Goal: Task Accomplishment & Management: Manage account settings

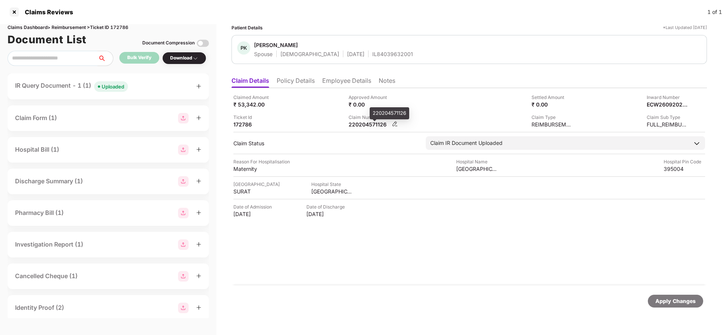
click at [374, 126] on div "220204571126" at bounding box center [369, 124] width 41 height 7
copy div "220204571126"
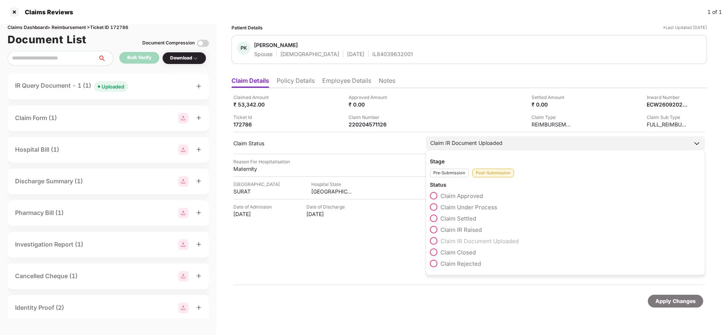
click at [462, 216] on span "Claim Settled" at bounding box center [459, 218] width 36 height 7
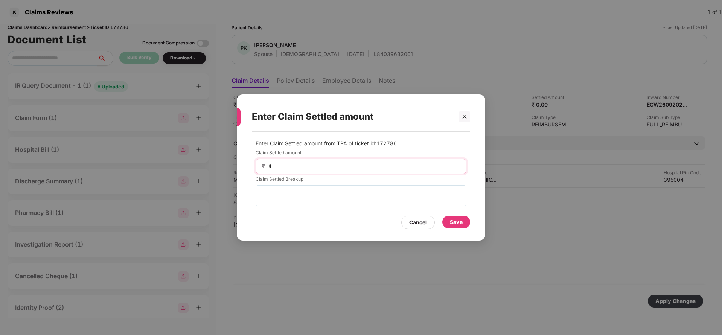
click at [315, 167] on input "*" at bounding box center [364, 166] width 192 height 8
type input "*****"
click at [466, 220] on div "Save" at bounding box center [457, 222] width 28 height 13
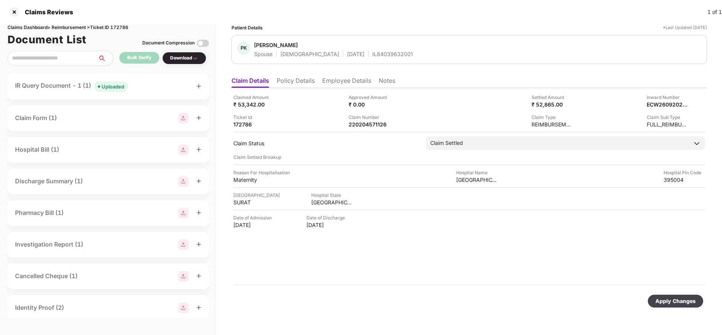
click at [662, 296] on div "Apply Changes" at bounding box center [675, 301] width 55 height 13
click at [350, 79] on li "Employee Details" at bounding box center [346, 82] width 49 height 11
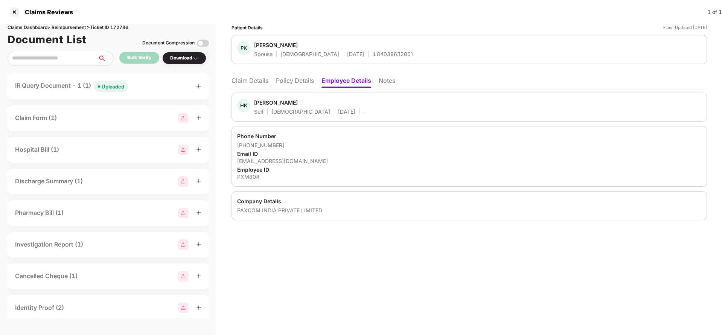
click at [255, 84] on li "Claim Details" at bounding box center [250, 82] width 37 height 11
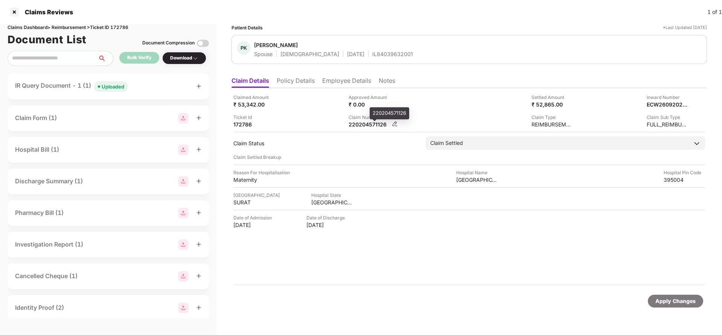
click at [382, 126] on div "220204571126" at bounding box center [369, 124] width 41 height 7
copy div "220204571126"
click at [670, 299] on div "Apply Changes" at bounding box center [676, 301] width 40 height 8
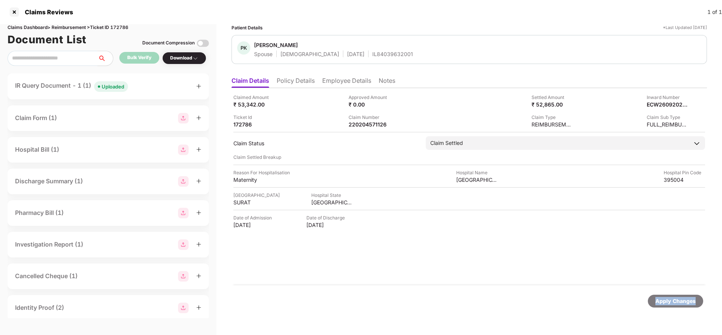
click at [670, 299] on div "Apply Changes" at bounding box center [676, 301] width 40 height 8
click at [121, 27] on div "Claims Dashboard > Reimbursement > Ticket ID 172786" at bounding box center [109, 27] width 202 height 7
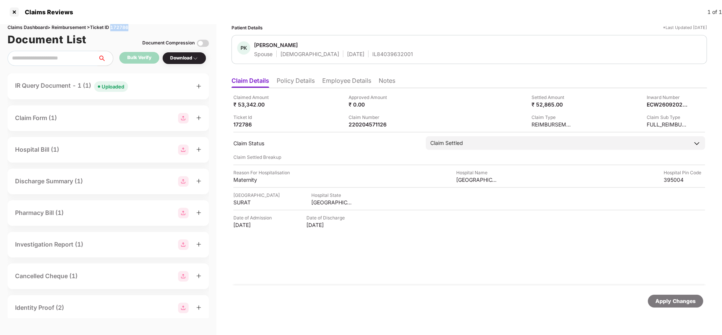
copy div "172786"
click at [673, 299] on div "Apply Changes" at bounding box center [676, 301] width 40 height 8
drag, startPoint x: 673, startPoint y: 299, endPoint x: 624, endPoint y: 221, distance: 91.7
click at [672, 299] on div "Apply Changes" at bounding box center [676, 301] width 40 height 8
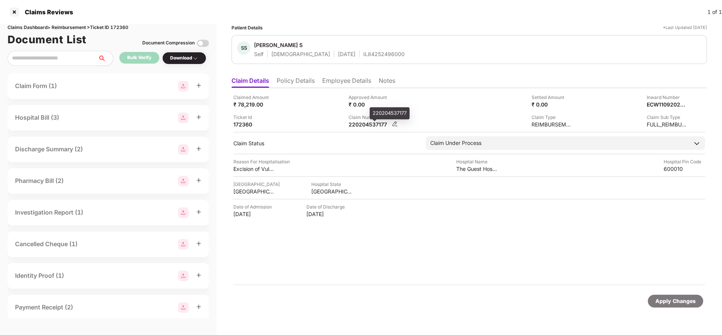
click at [369, 124] on div "220204537177" at bounding box center [369, 124] width 41 height 7
copy div "220204537177"
click at [363, 56] on div "IL84252496000" at bounding box center [383, 53] width 41 height 7
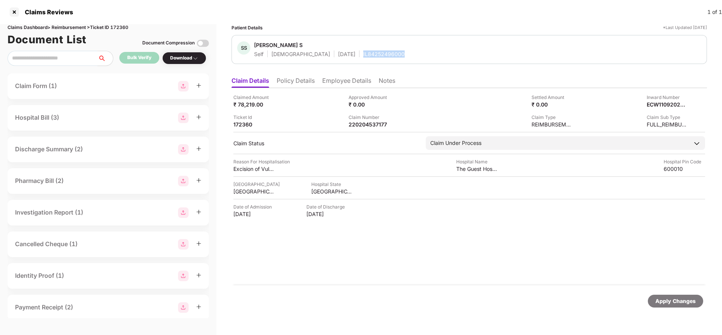
click at [363, 56] on div "IL84252496000" at bounding box center [383, 53] width 41 height 7
copy div "IL84252496000"
click at [366, 127] on div "220204537177" at bounding box center [369, 124] width 41 height 7
copy div "220204537177"
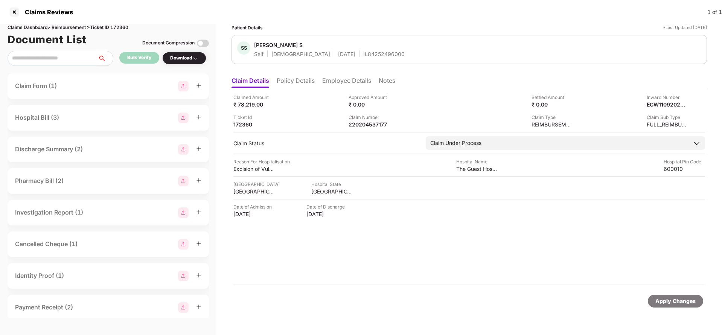
click at [360, 60] on div "SS Srinidhi S Self Female 27 Oct 2000 IL84252496000" at bounding box center [470, 49] width 476 height 29
copy div "IL84252496000"
click at [661, 306] on div "Apply Changes" at bounding box center [675, 301] width 55 height 13
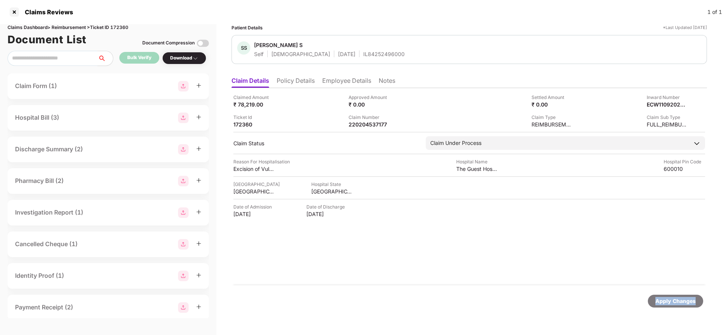
click at [661, 306] on div "Apply Changes" at bounding box center [675, 301] width 55 height 13
click at [669, 299] on div "Apply Changes" at bounding box center [676, 301] width 40 height 8
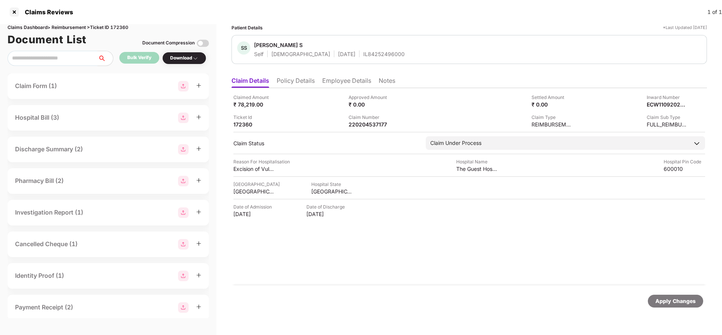
click at [124, 29] on div "Claims Dashboard > Reimbursement > Ticket ID 172360" at bounding box center [109, 27] width 202 height 7
copy div "172360"
click at [674, 302] on div "Apply Changes" at bounding box center [676, 301] width 40 height 8
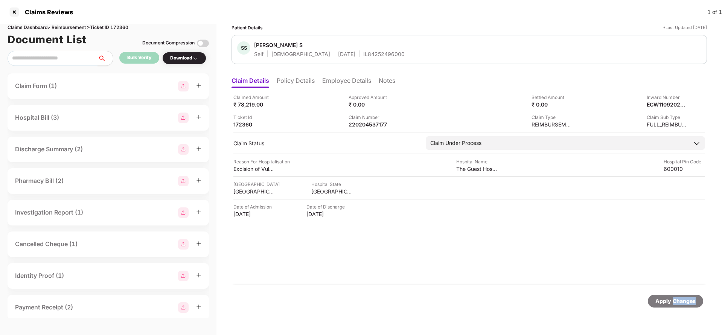
click at [674, 302] on div "Apply Changes" at bounding box center [676, 301] width 40 height 8
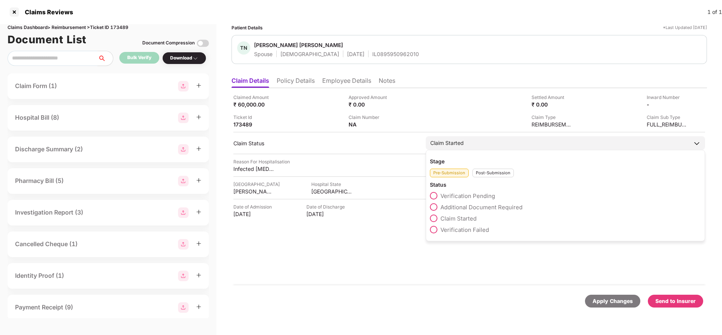
click at [455, 195] on span "Verification Pending" at bounding box center [468, 195] width 55 height 7
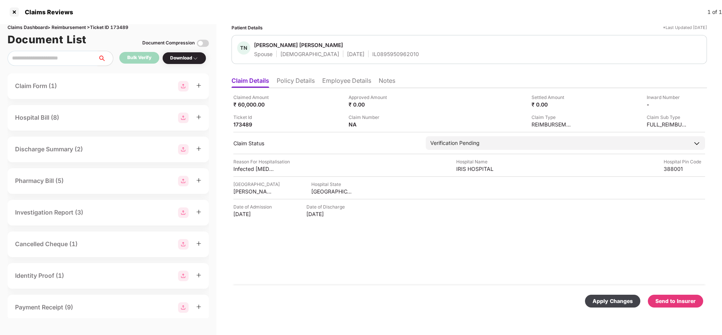
click at [625, 299] on div "Apply Changes" at bounding box center [613, 301] width 40 height 8
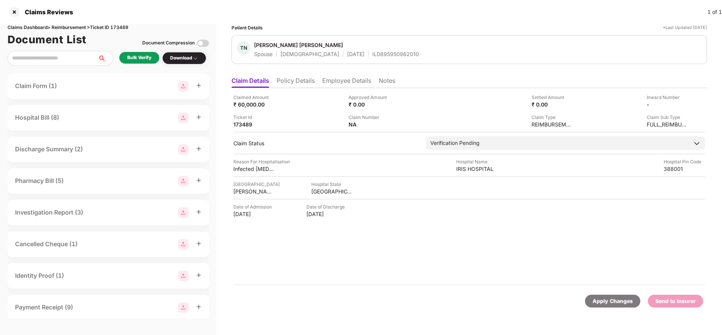
click at [130, 60] on div "Bulk Verify" at bounding box center [139, 57] width 24 height 7
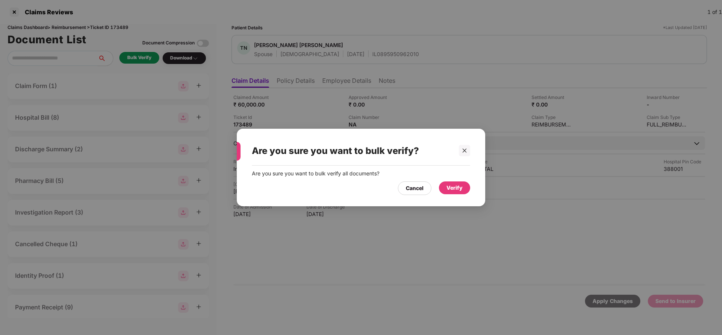
click at [454, 192] on div "Verify" at bounding box center [454, 188] width 31 height 13
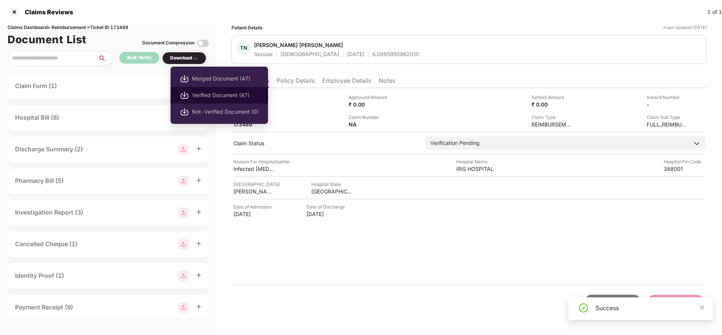
click at [197, 94] on span "Verified Document (47)" at bounding box center [225, 95] width 67 height 8
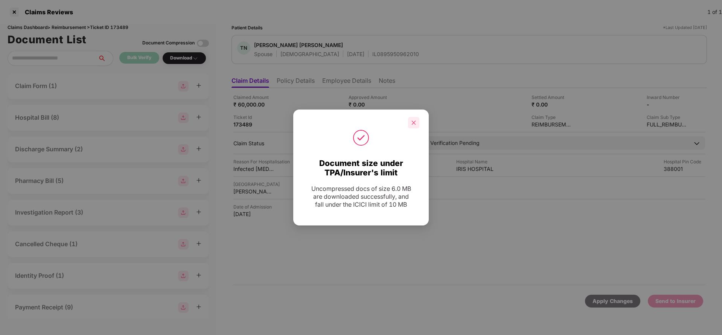
click at [414, 122] on icon "close" at bounding box center [414, 123] width 4 height 4
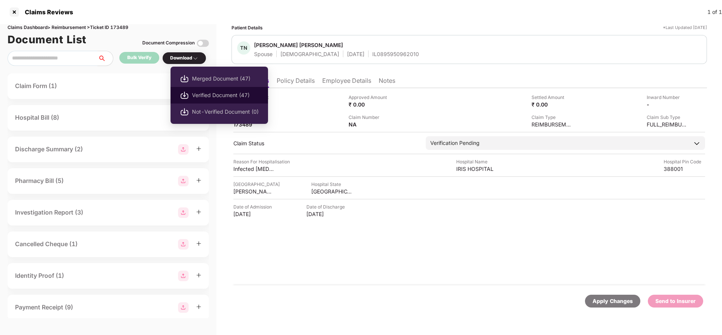
click at [216, 94] on span "Verified Document (47)" at bounding box center [225, 95] width 67 height 8
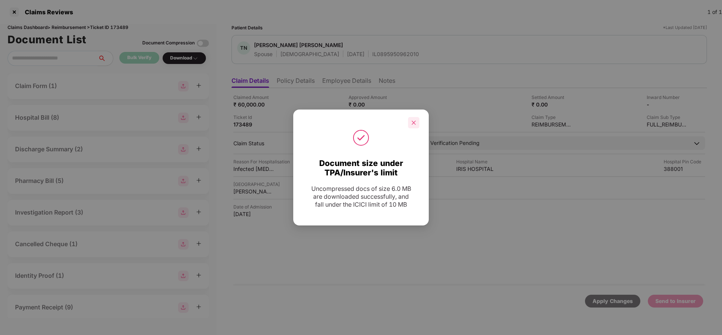
click at [411, 121] on div at bounding box center [413, 122] width 11 height 11
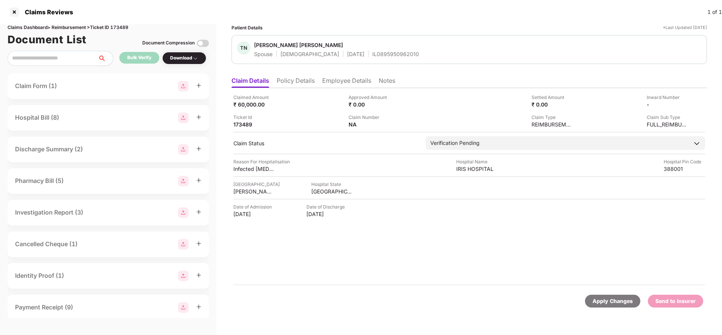
click at [426, 73] on ul "Claim Details Policy Details Employee Details Notes" at bounding box center [470, 80] width 476 height 15
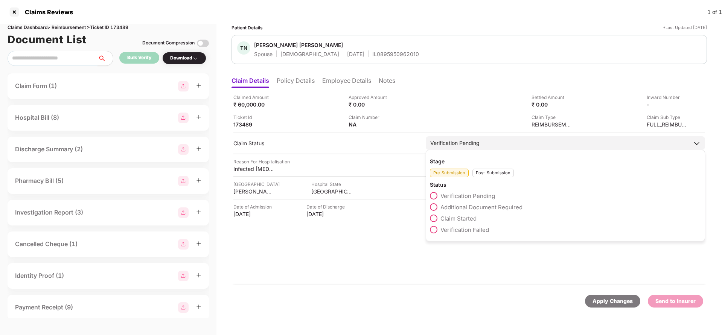
click at [445, 221] on span "Claim Started" at bounding box center [459, 218] width 36 height 7
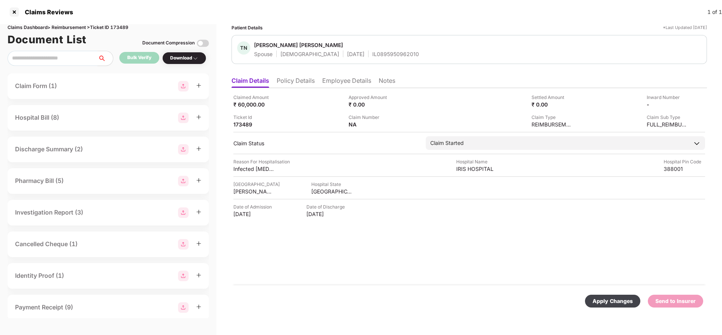
click at [599, 292] on div "Apply Changes Send to Insurer" at bounding box center [470, 302] width 476 height 32
click at [603, 297] on div "Apply Changes" at bounding box center [613, 301] width 40 height 8
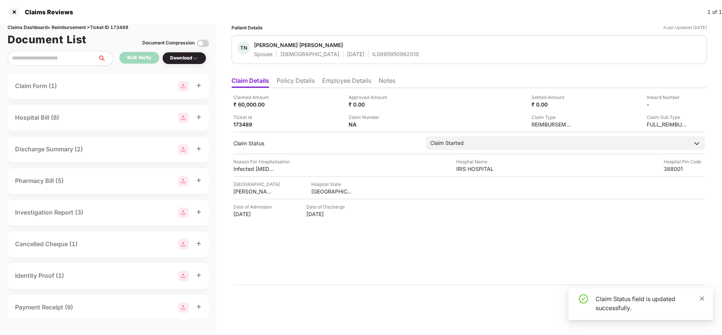
click at [703, 297] on icon "close" at bounding box center [702, 298] width 5 height 5
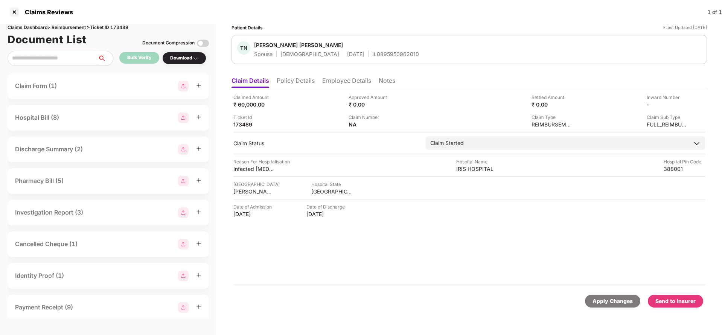
click at [664, 303] on div "Send to Insurer" at bounding box center [676, 301] width 40 height 8
click at [672, 300] on div "Apply Changes" at bounding box center [676, 301] width 40 height 8
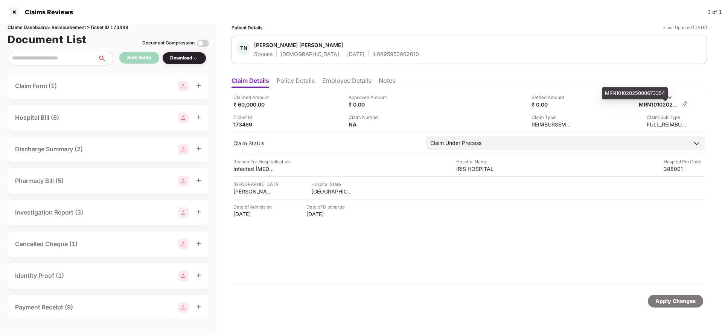
click at [658, 104] on div "MRN10102025000673354" at bounding box center [659, 104] width 41 height 7
copy div "MRN10102025000673354"
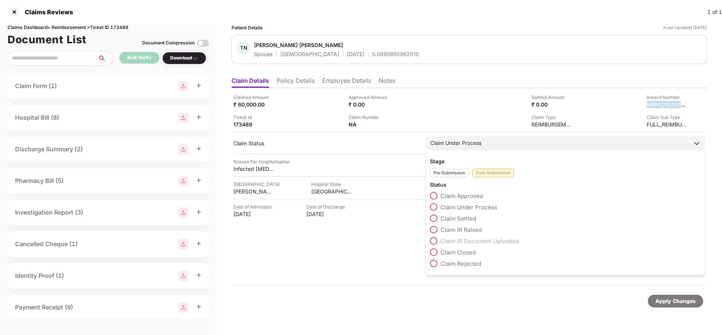
copy div "MRN10102025000673354"
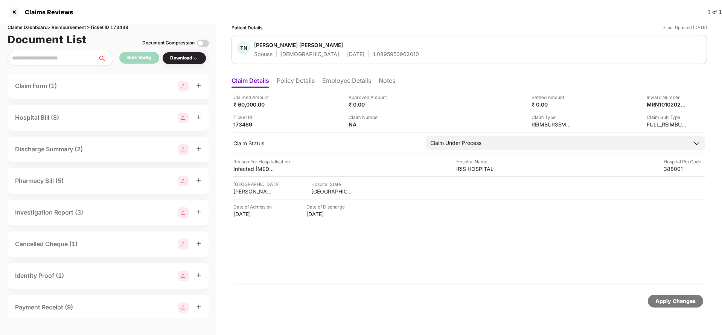
click at [365, 61] on div "TN [PERSON_NAME] [PERSON_NAME] Spouse [DEMOGRAPHIC_DATA] [DATE] IL0895950962010" at bounding box center [470, 49] width 476 height 29
copy div "IL0895950962010"
click at [663, 299] on div "Apply Changes" at bounding box center [676, 301] width 40 height 8
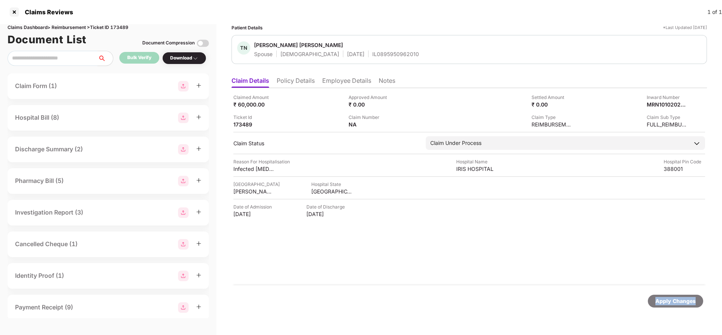
click at [663, 299] on div "Apply Changes" at bounding box center [676, 301] width 40 height 8
click at [124, 27] on div "Claims Dashboard > Reimbursement > Ticket ID 173489" at bounding box center [109, 27] width 202 height 7
copy div "173489"
click at [688, 303] on div "Apply Changes" at bounding box center [676, 301] width 40 height 8
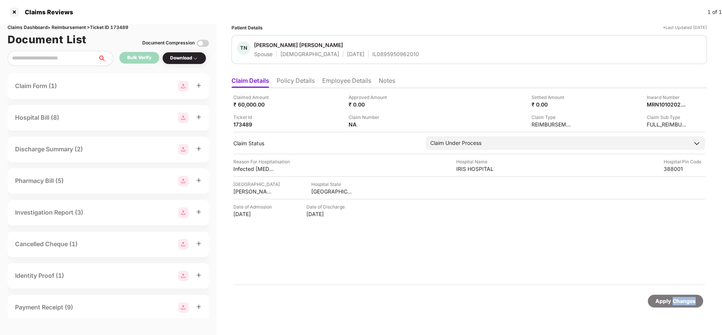
click at [688, 303] on div "Apply Changes" at bounding box center [676, 301] width 40 height 8
